Goal: Information Seeking & Learning: Learn about a topic

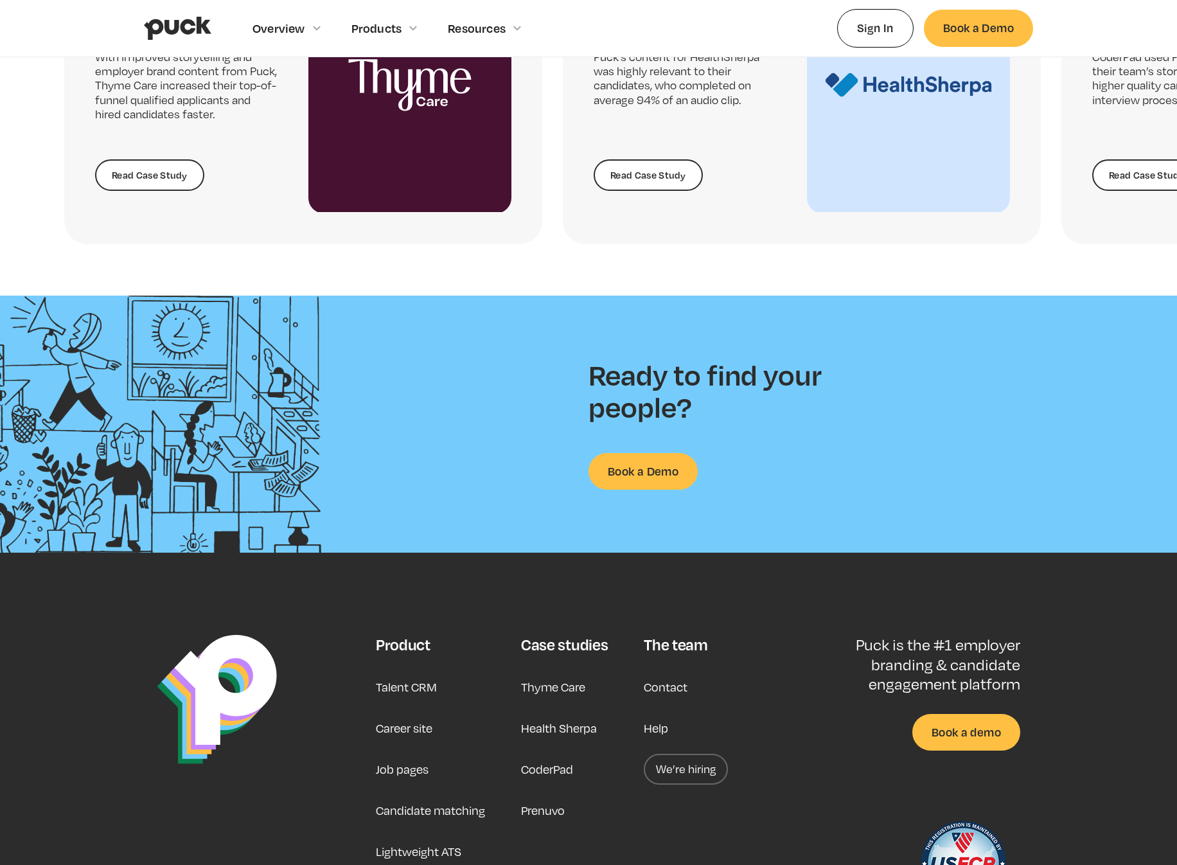
scroll to position [3048, 0]
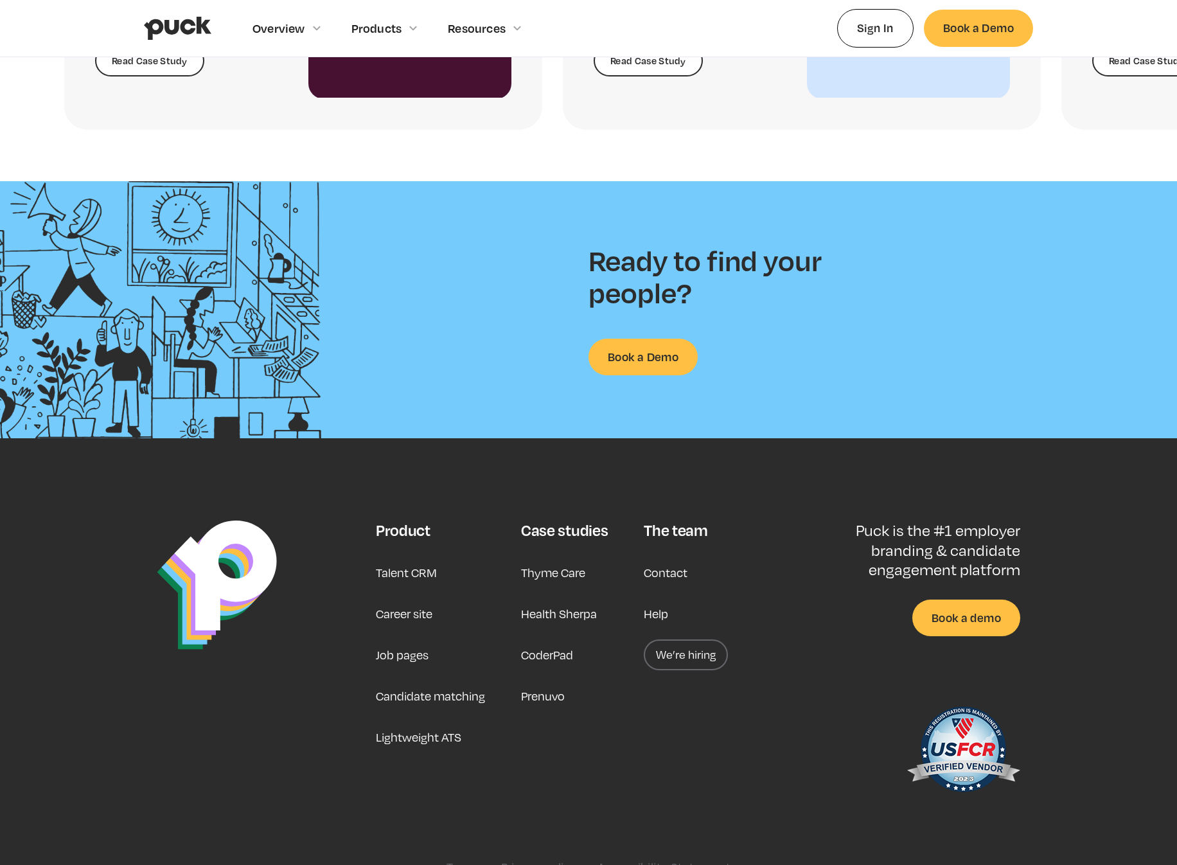
click at [418, 615] on link "Career site" at bounding box center [404, 613] width 57 height 31
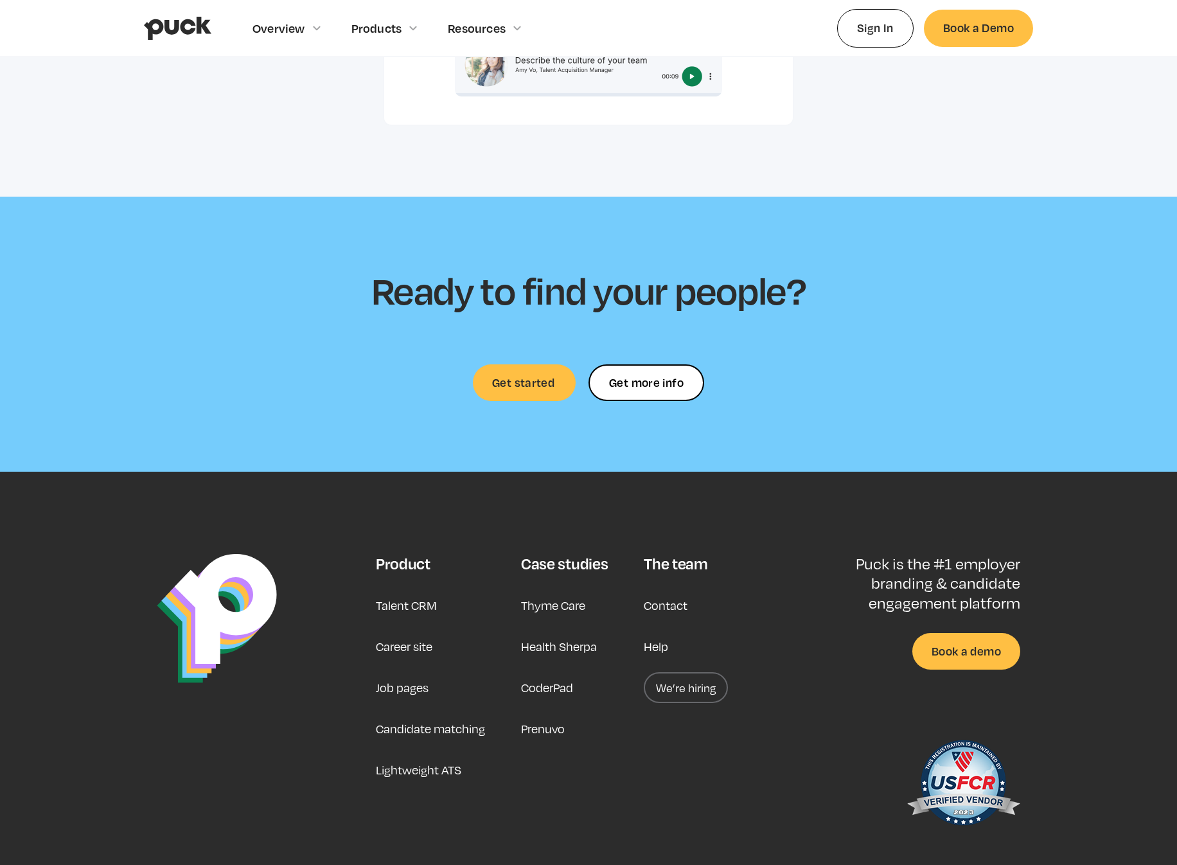
scroll to position [3587, 0]
